Goal: Information Seeking & Learning: Learn about a topic

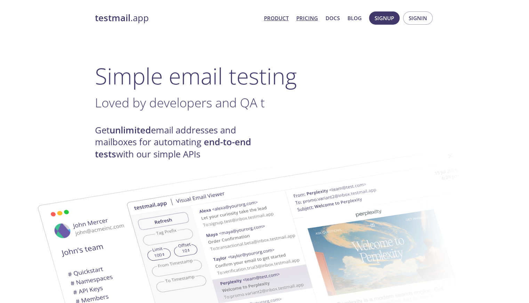
click at [304, 20] on link "Pricing" at bounding box center [307, 18] width 22 height 9
click at [335, 14] on link "Docs" at bounding box center [333, 18] width 14 height 9
click at [355, 20] on link "Blog" at bounding box center [354, 18] width 14 height 9
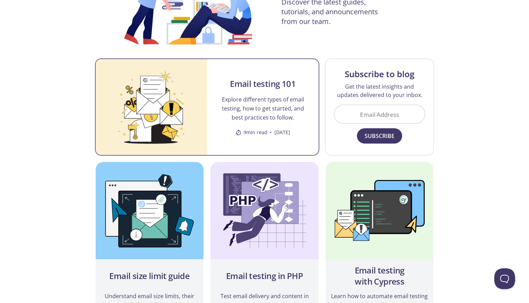
scroll to position [112, 0]
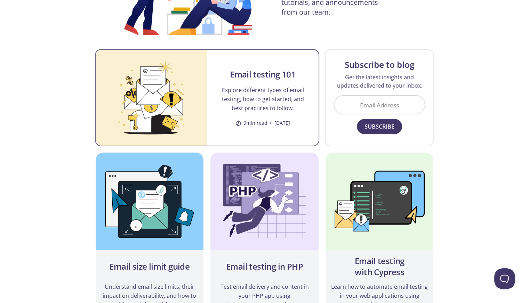
click at [271, 101] on p "Explore different types of email testing, how to get started, and best practice…" at bounding box center [262, 99] width 95 height 27
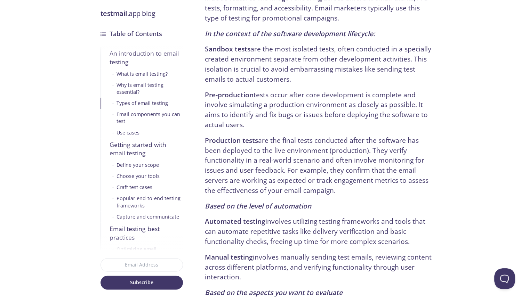
scroll to position [836, 0]
